Goal: Task Accomplishment & Management: Manage account settings

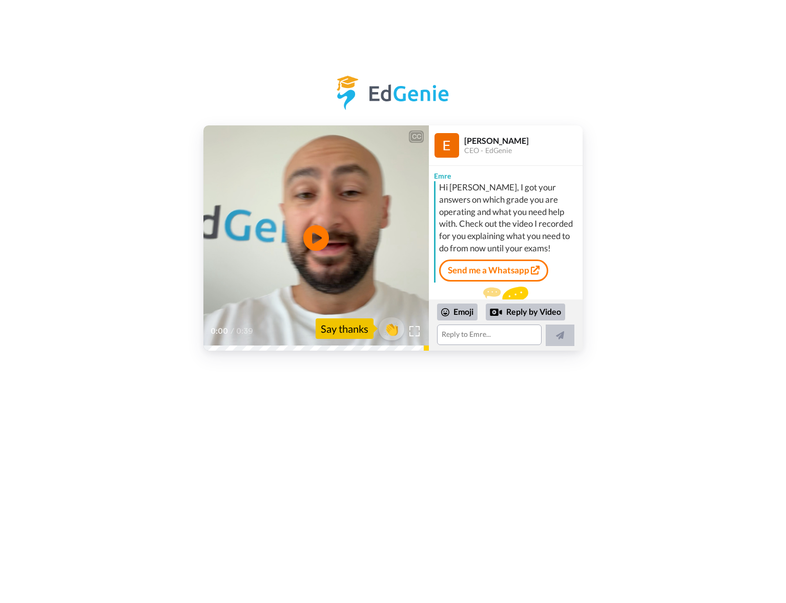
click at [653, 49] on div "CC Play/Pause 0:00 / 0:39 👏 Say thanks Emre Aksahin CEO - EdGenie Emre Hi Mei, …" at bounding box center [393, 191] width 786 height 382
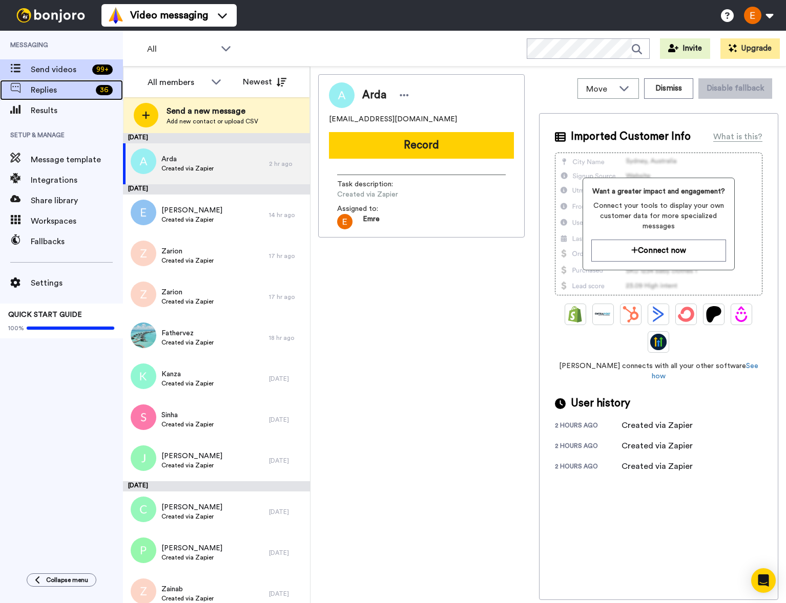
click at [66, 95] on span "Replies" at bounding box center [61, 90] width 61 height 12
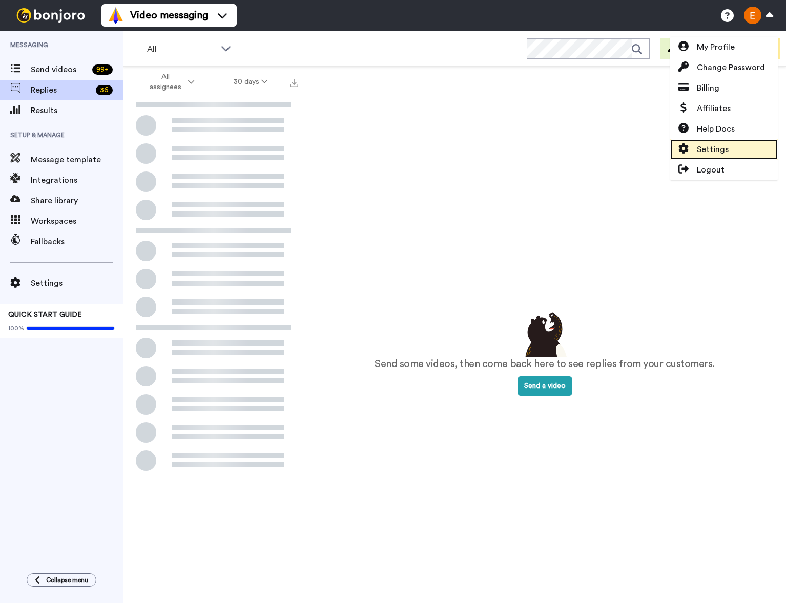
click at [713, 153] on span "Settings" at bounding box center [713, 149] width 32 height 12
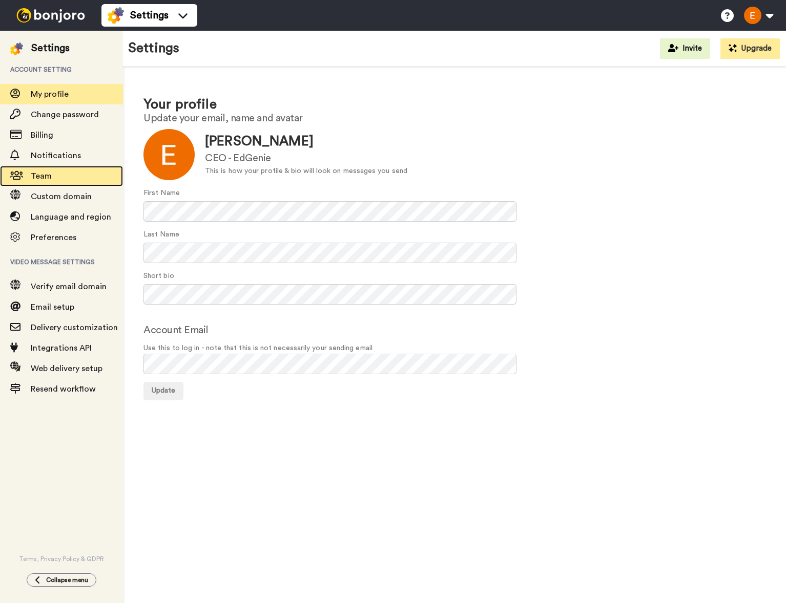
click at [56, 172] on span "Team" at bounding box center [77, 176] width 92 height 12
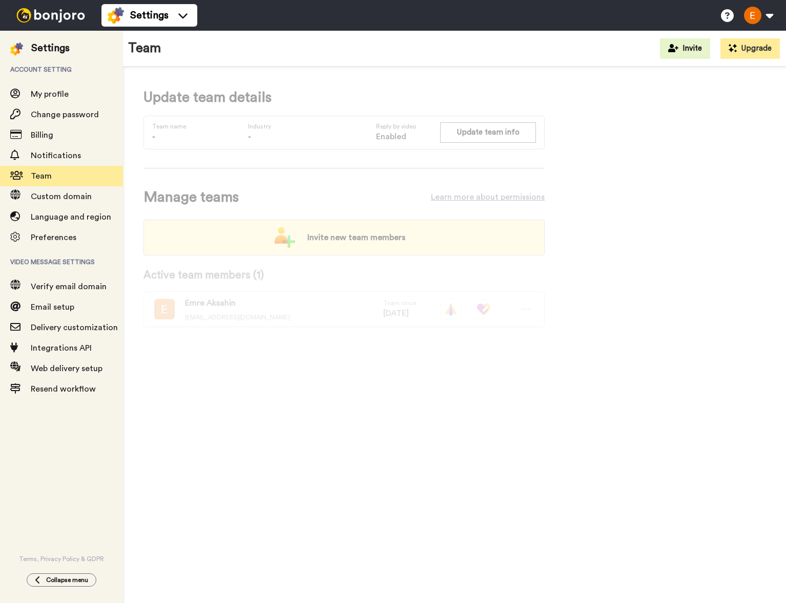
click at [357, 245] on span "Invite new team members" at bounding box center [356, 237] width 114 height 20
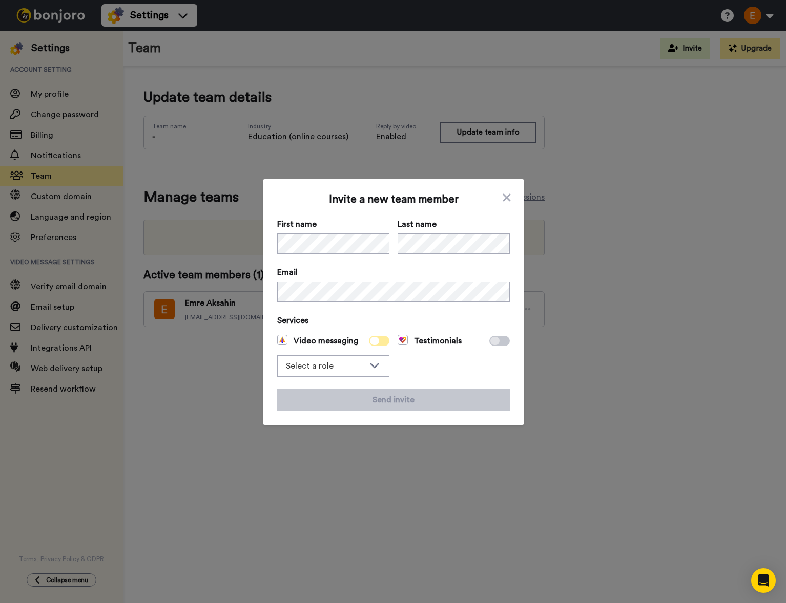
drag, startPoint x: 360, startPoint y: 341, endPoint x: 372, endPoint y: 343, distance: 12.5
click at [364, 342] on div "Video messaging" at bounding box center [333, 341] width 112 height 12
click at [372, 343] on icon at bounding box center [374, 341] width 9 height 8
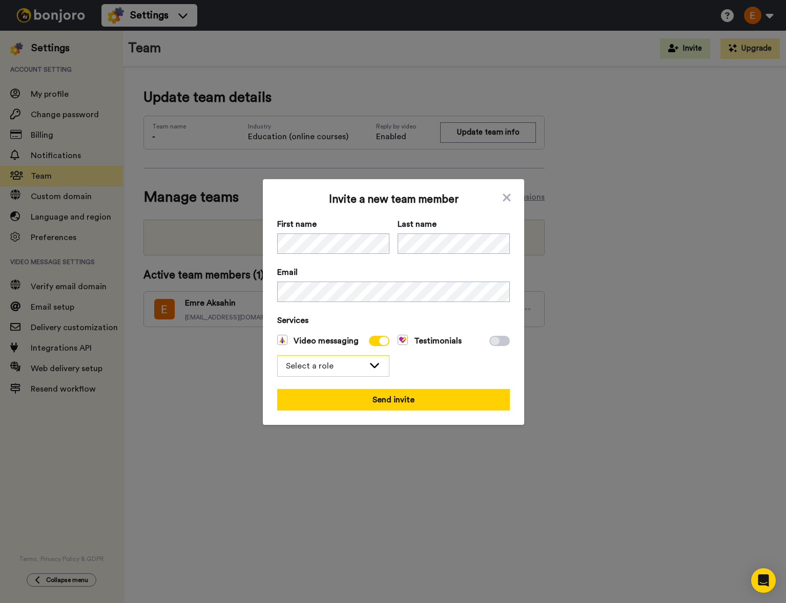
click at [358, 365] on div "Select a role" at bounding box center [325, 366] width 78 height 12
click at [343, 384] on li "Admin" at bounding box center [333, 388] width 112 height 16
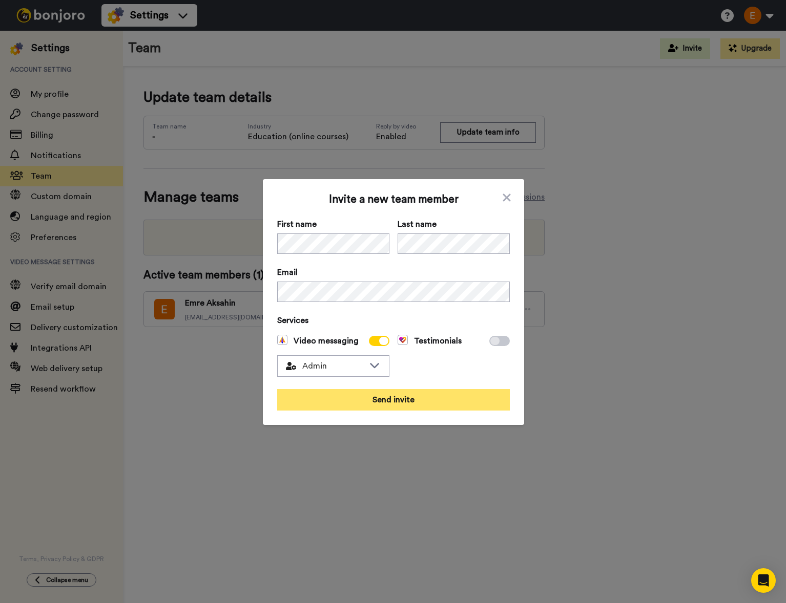
click at [356, 402] on button "Send invite" at bounding box center [393, 400] width 233 height 22
